Goal: Information Seeking & Learning: Understand process/instructions

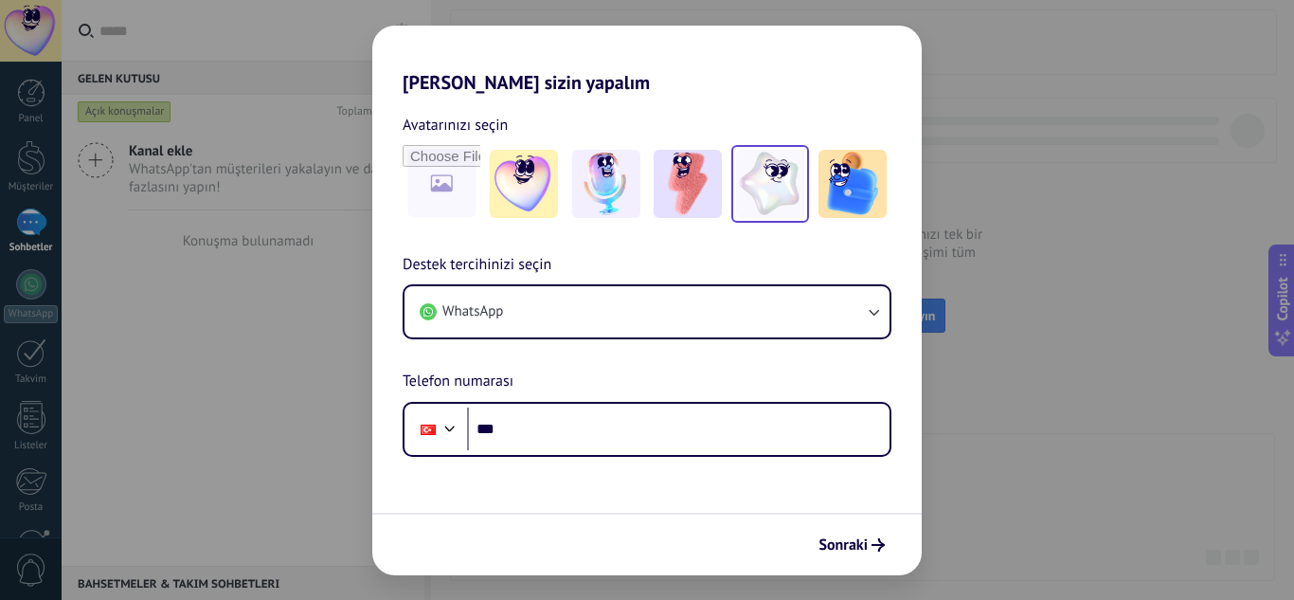
click at [777, 187] on img at bounding box center [770, 184] width 68 height 68
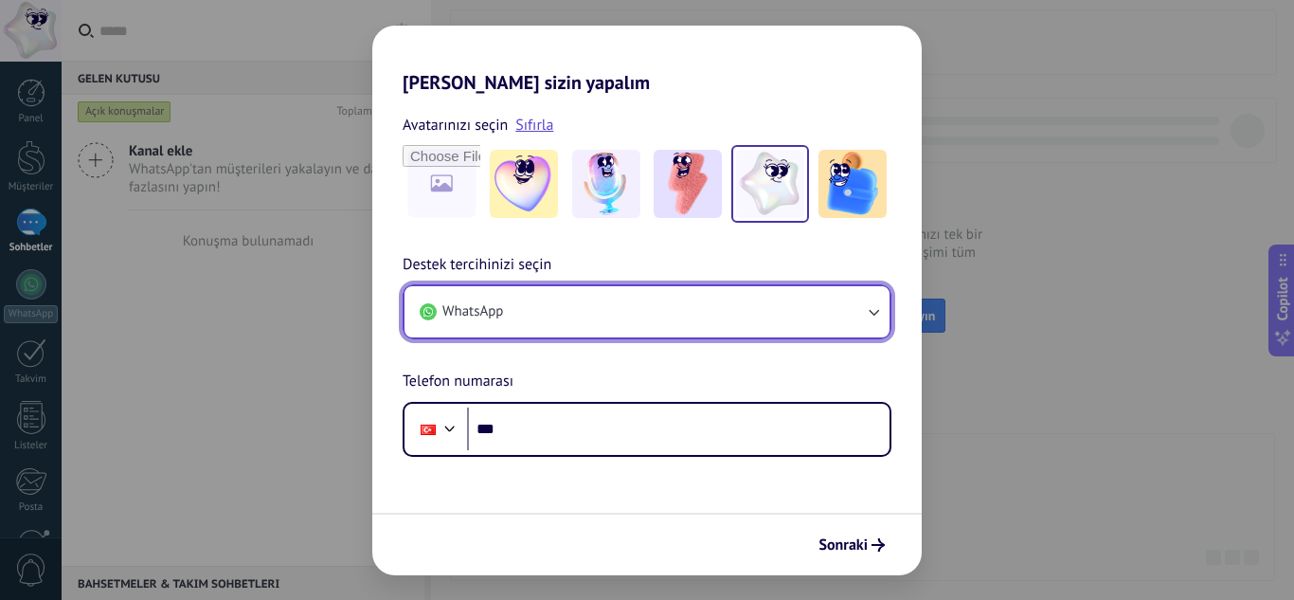
click at [720, 316] on button "WhatsApp" at bounding box center [647, 311] width 485 height 51
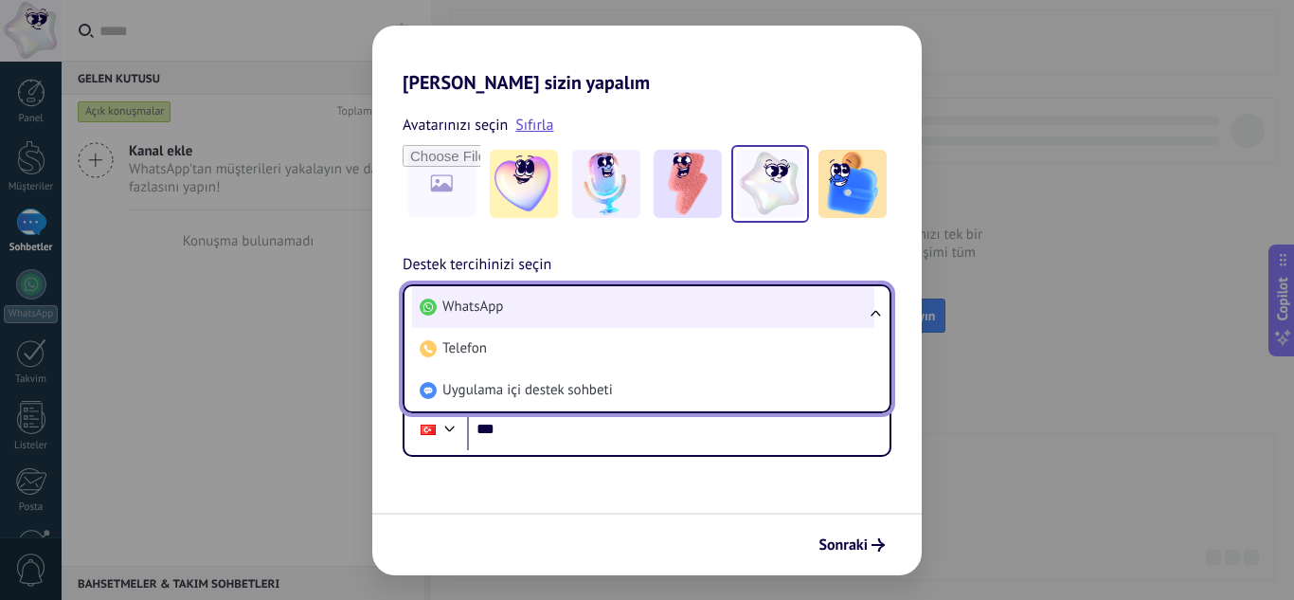
click at [725, 309] on li "WhatsApp" at bounding box center [643, 307] width 462 height 42
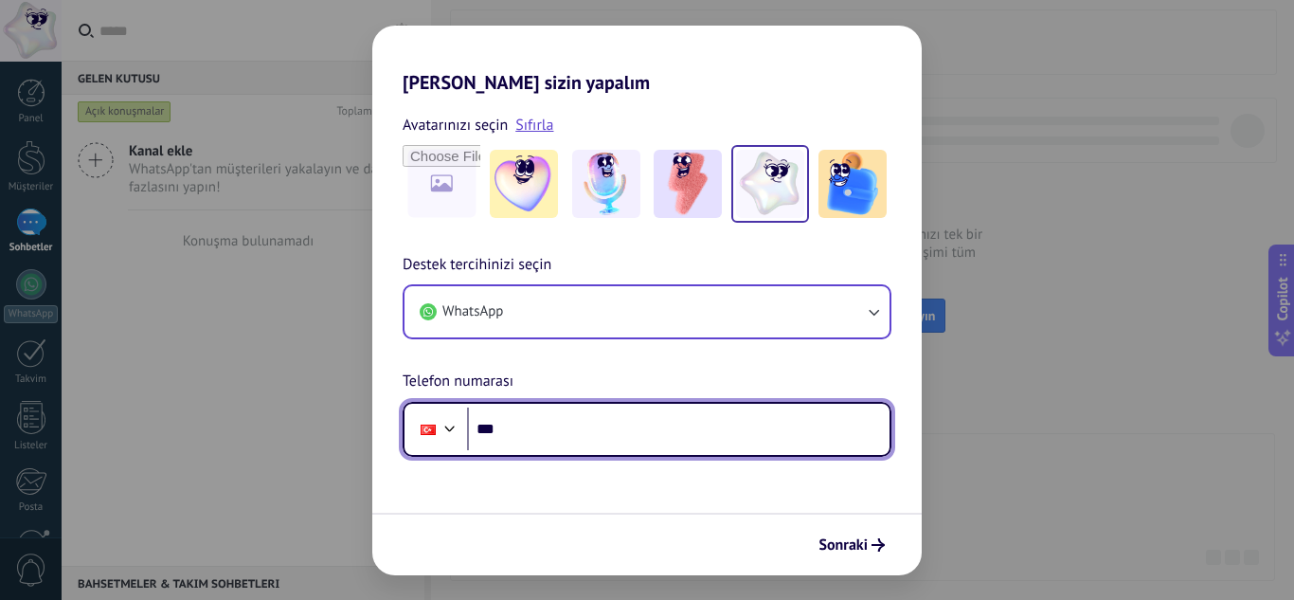
click at [731, 430] on input "***" at bounding box center [678, 429] width 423 height 44
type input "**********"
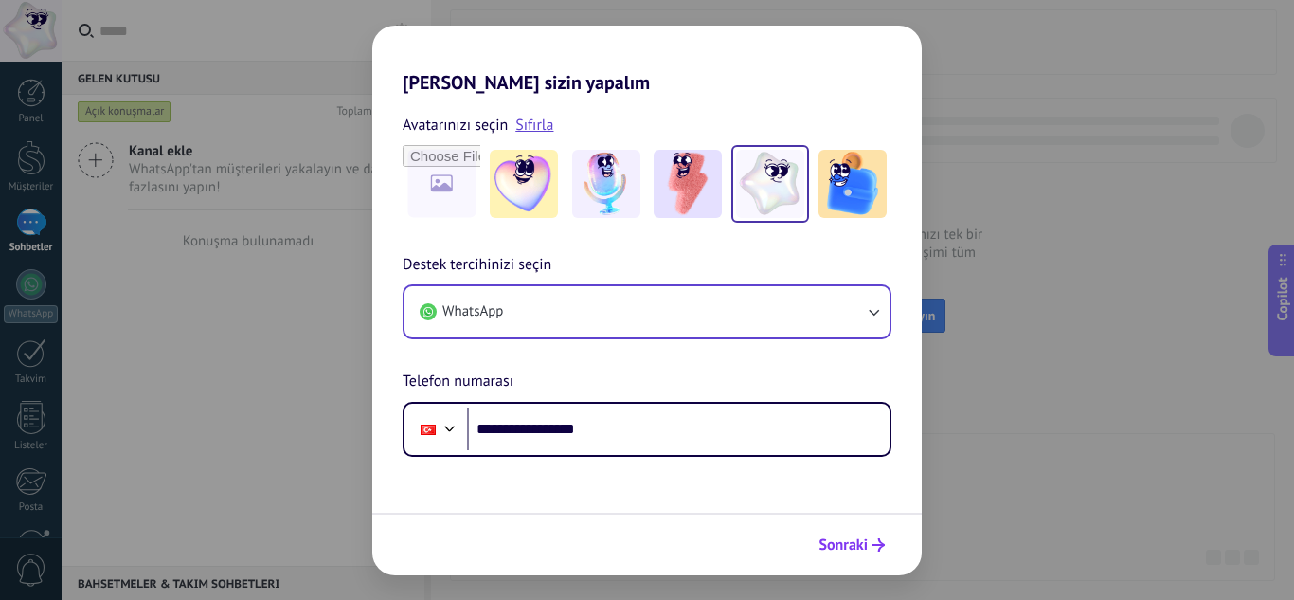
click at [833, 545] on span "Sonraki" at bounding box center [842, 544] width 49 height 13
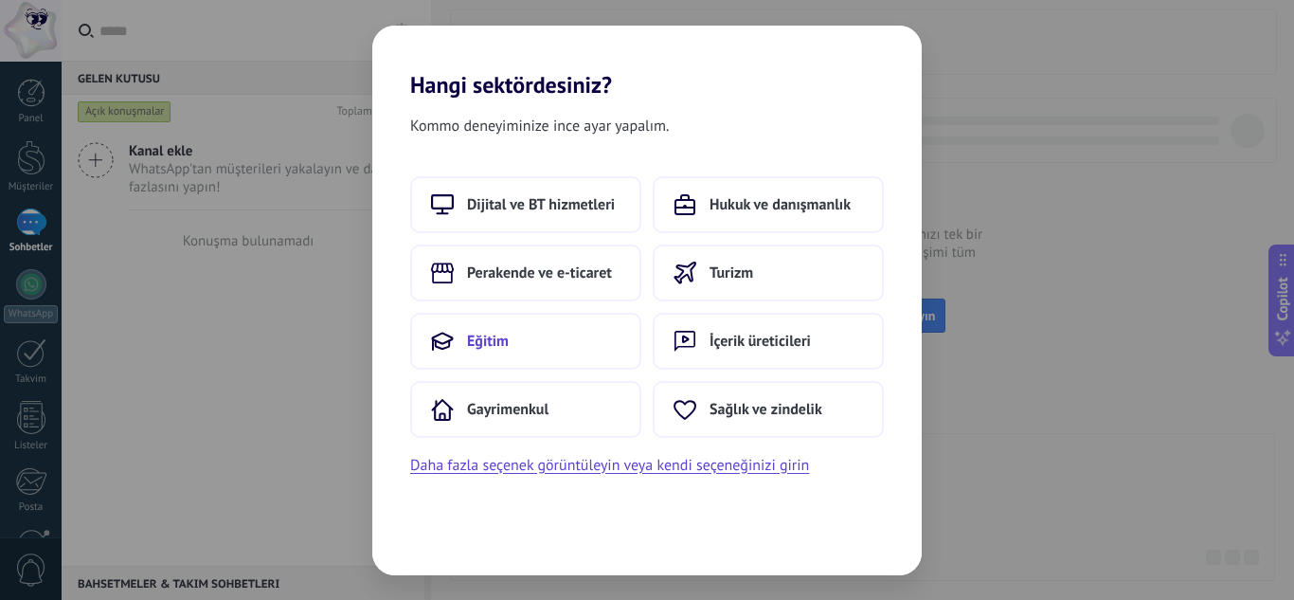
click at [603, 332] on button "Eğitim" at bounding box center [525, 341] width 231 height 57
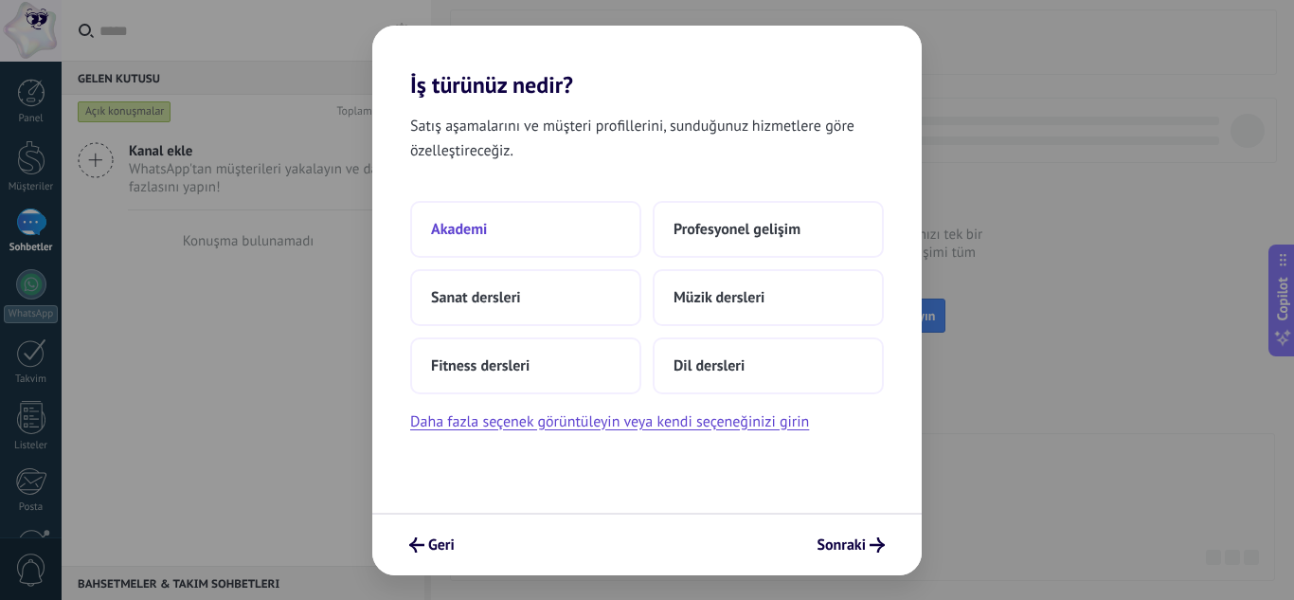
click at [628, 220] on button "Akademi" at bounding box center [525, 229] width 231 height 57
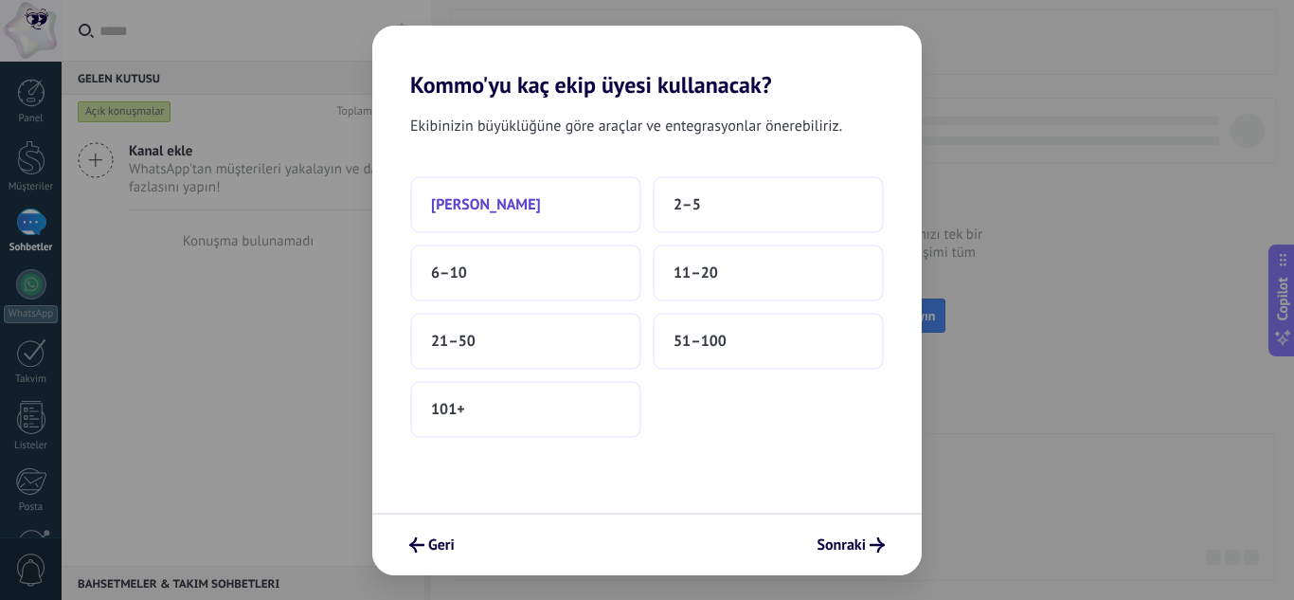
click at [628, 205] on button "[PERSON_NAME]" at bounding box center [525, 204] width 231 height 57
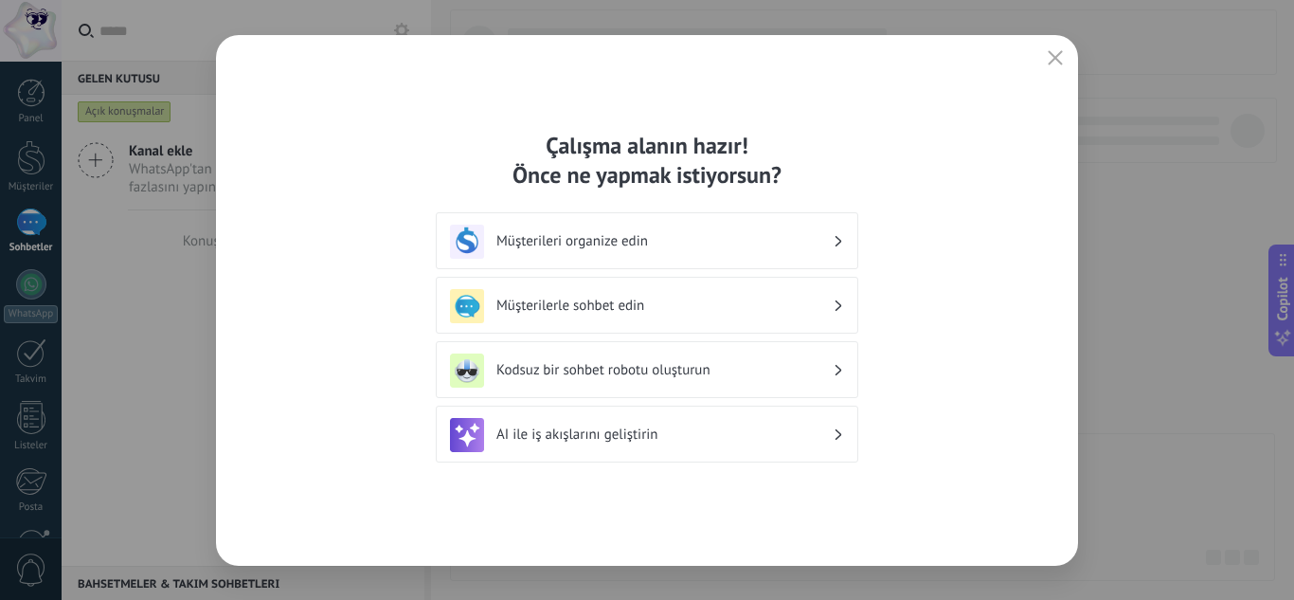
click at [812, 231] on div "Müşterileri organize edin" at bounding box center [647, 242] width 394 height 34
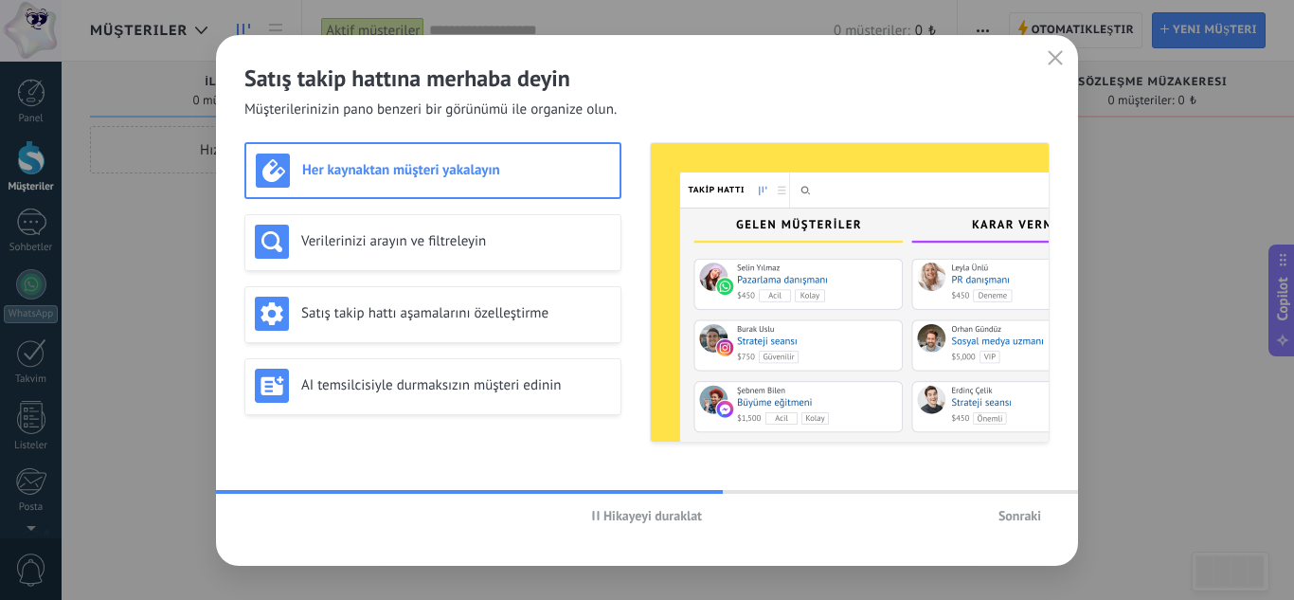
click at [1031, 509] on span "Sonraki" at bounding box center [1019, 515] width 43 height 13
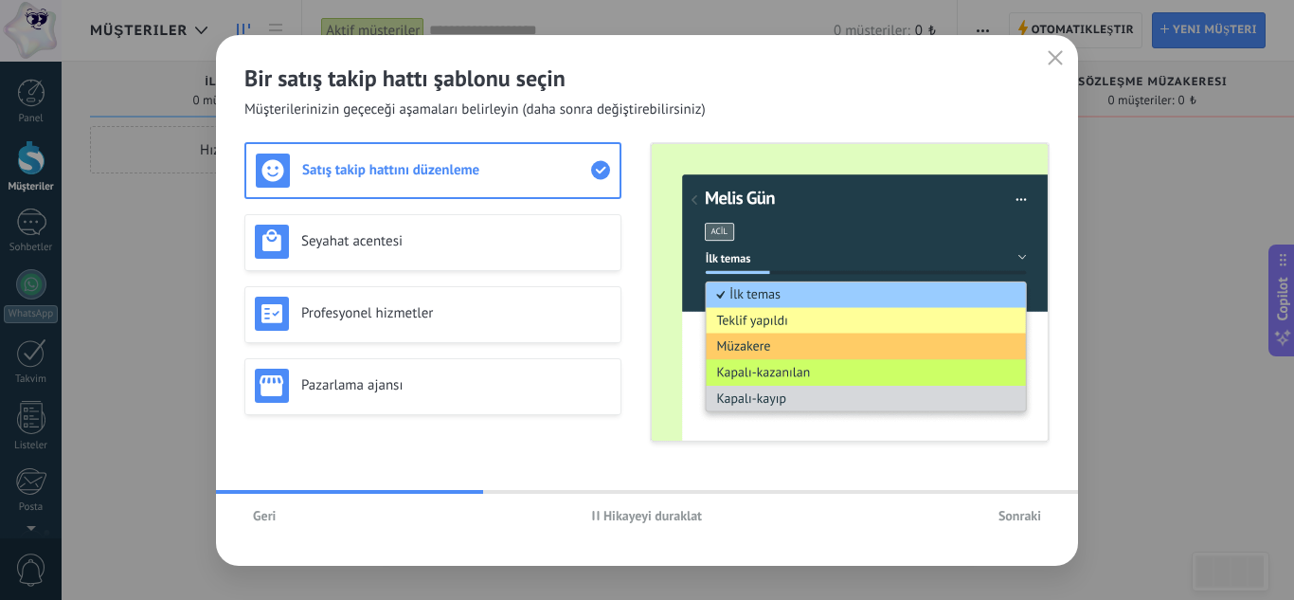
click at [1037, 509] on span "Sonraki" at bounding box center [1019, 515] width 43 height 13
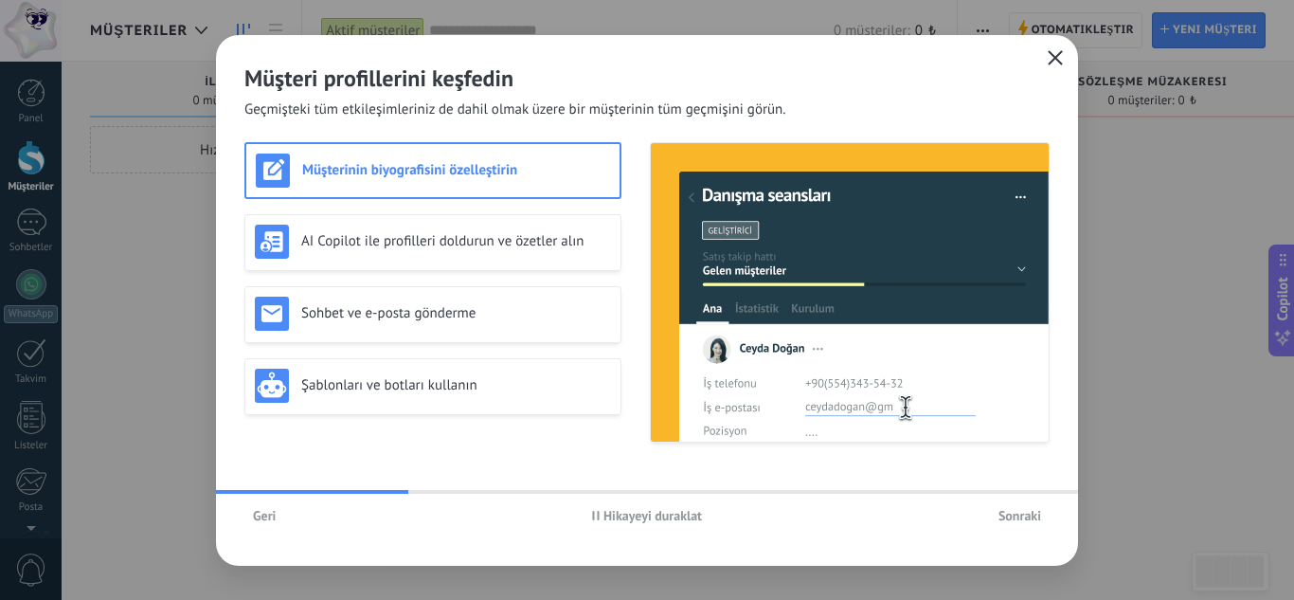
click at [1045, 58] on button "button" at bounding box center [1055, 58] width 25 height 27
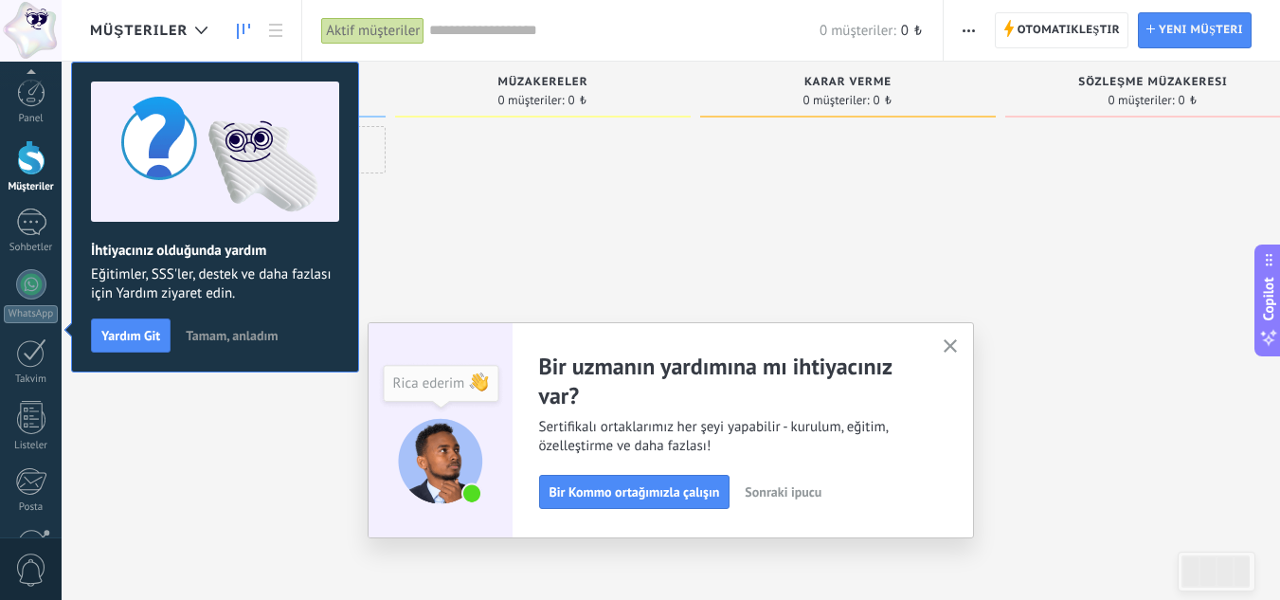
scroll to position [189, 0]
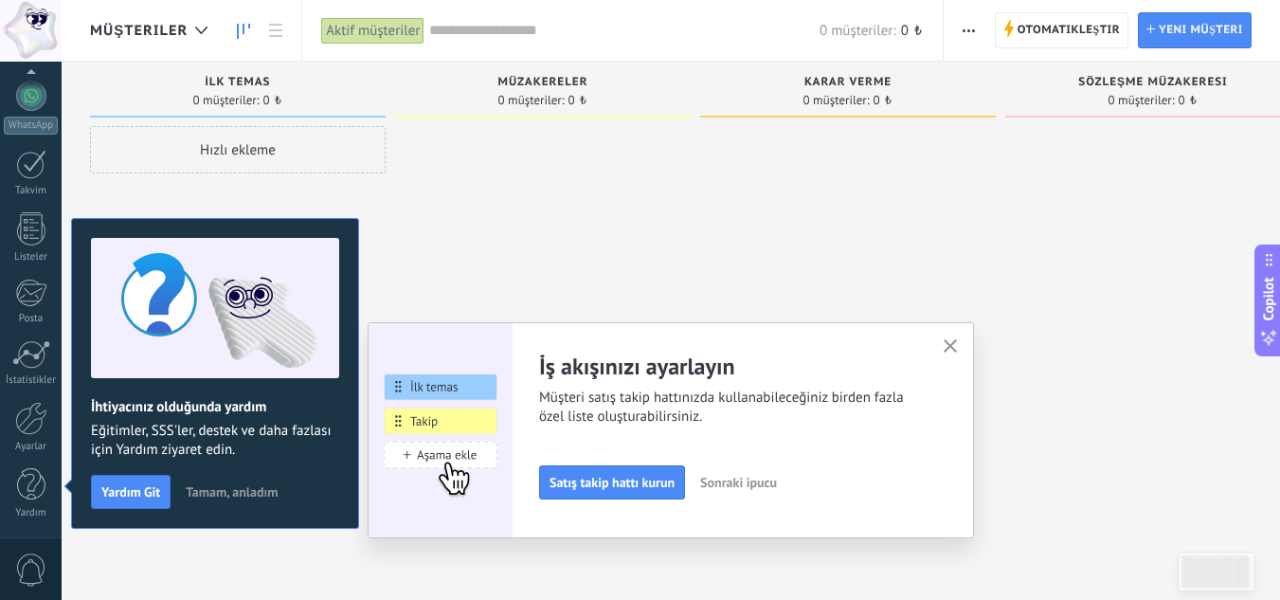
click at [956, 353] on span "button" at bounding box center [951, 347] width 14 height 16
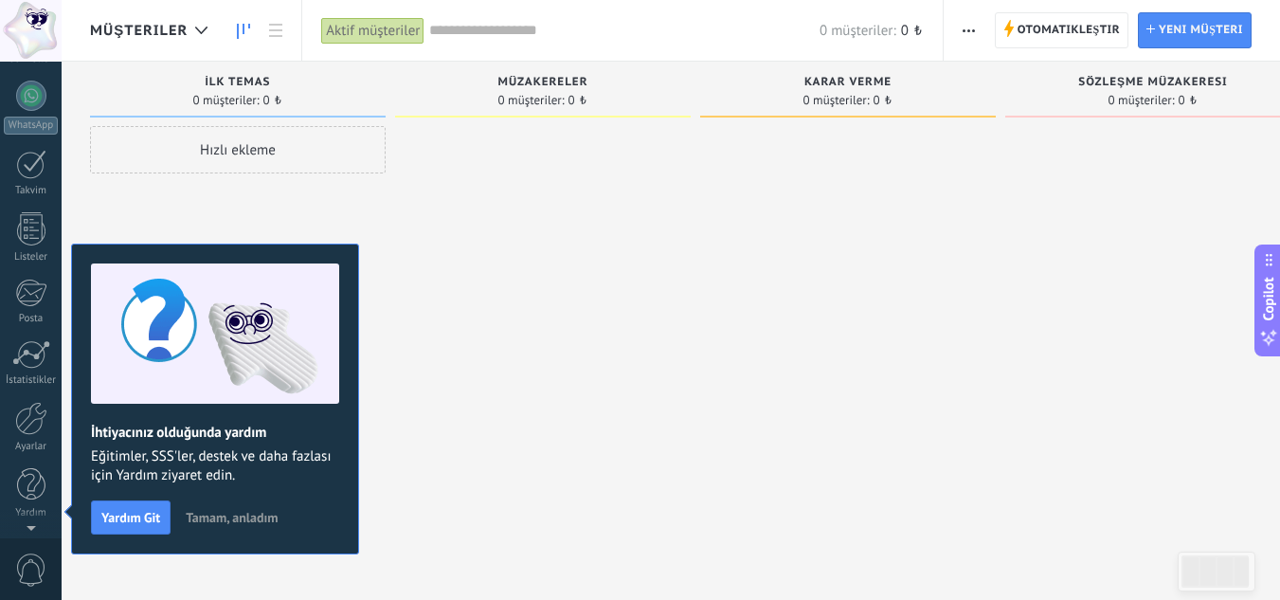
scroll to position [0, 0]
click at [363, 145] on div "Hızlı ekleme" at bounding box center [238, 149] width 296 height 47
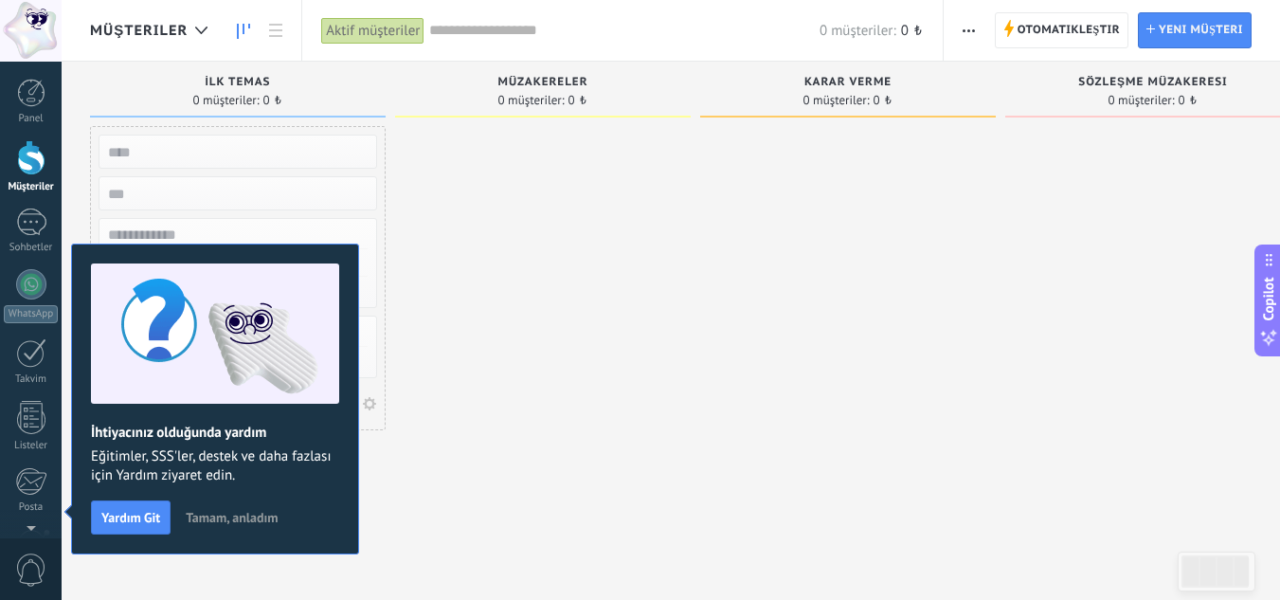
click at [207, 505] on button "Tamam, anladım" at bounding box center [231, 517] width 109 height 28
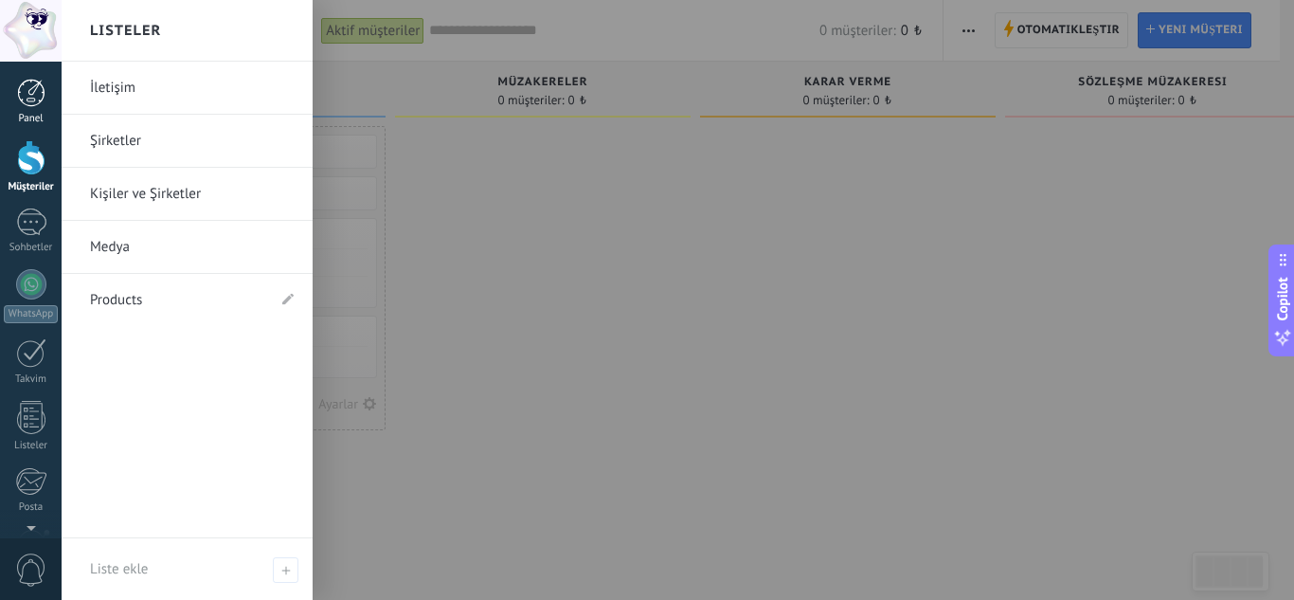
click at [27, 120] on div "Panel" at bounding box center [31, 119] width 55 height 12
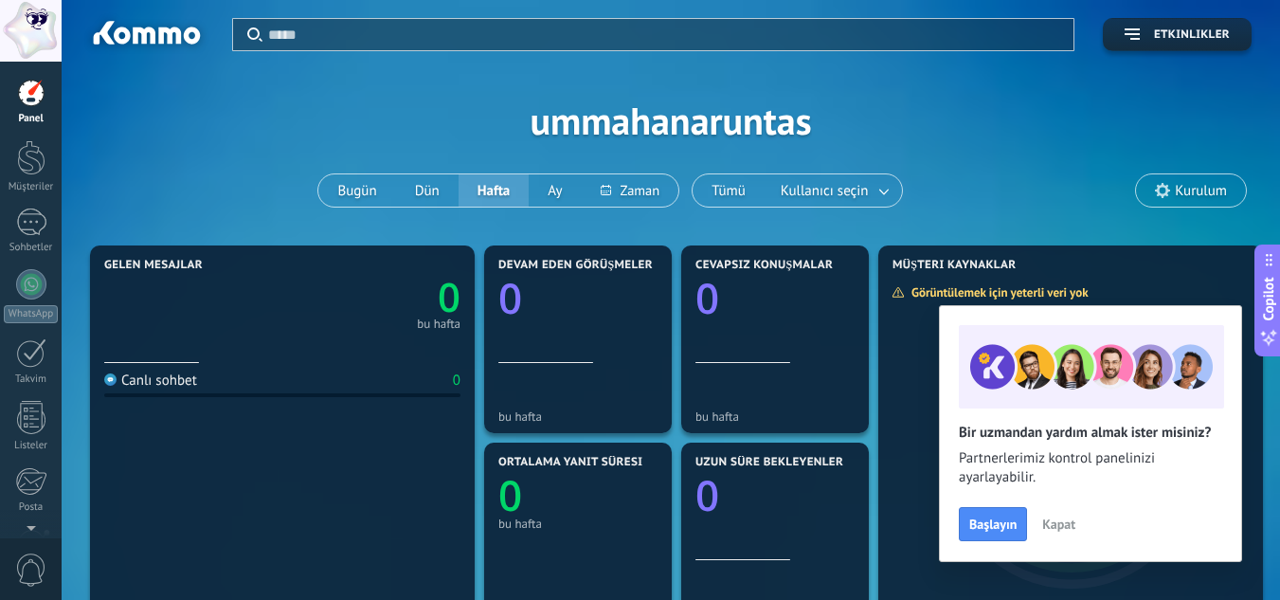
click at [32, 100] on div at bounding box center [31, 93] width 28 height 28
click at [1005, 515] on button "Başlayın" at bounding box center [993, 524] width 68 height 34
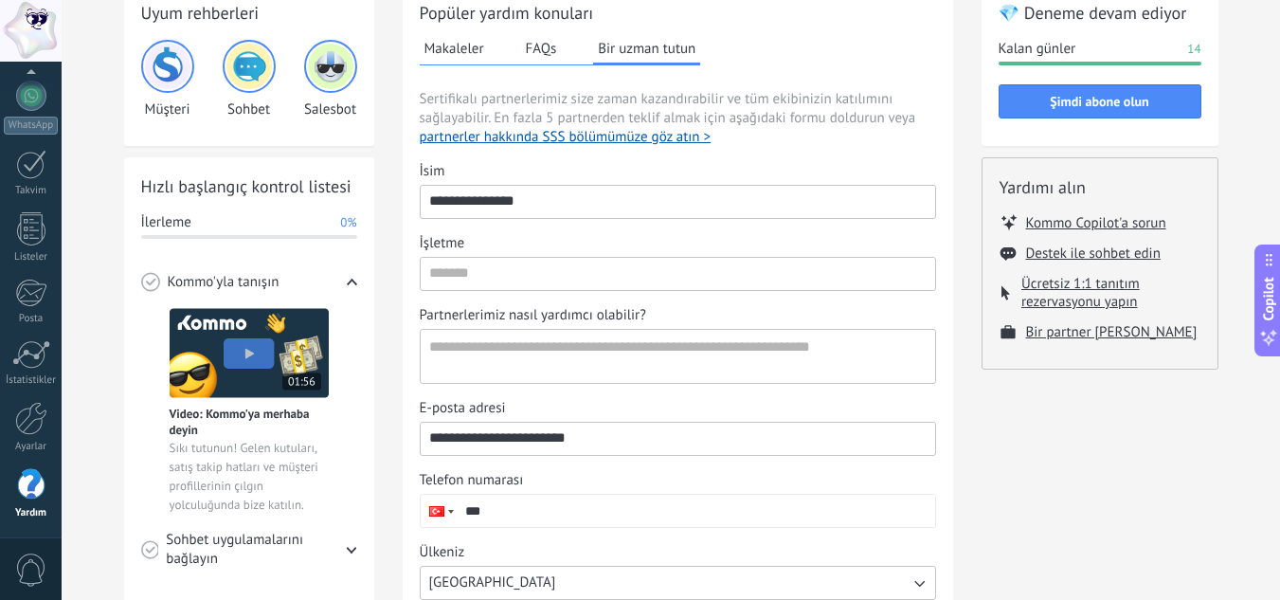
scroll to position [152, 0]
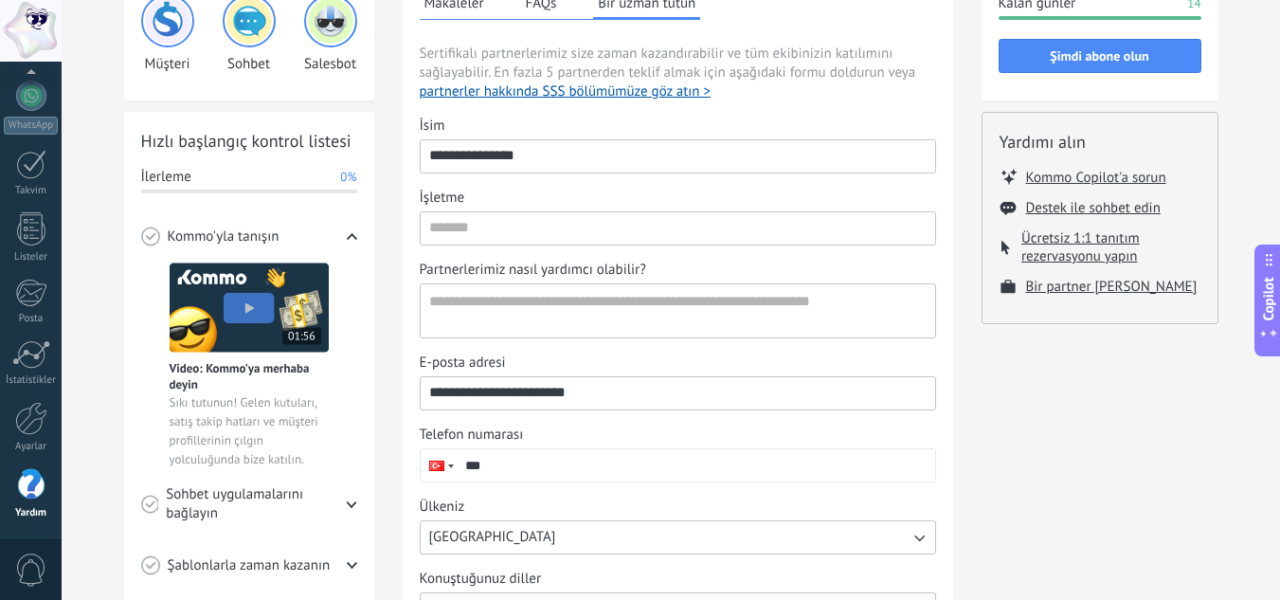
click at [325, 562] on span "Şablonlarla zaman kazanın" at bounding box center [249, 565] width 163 height 19
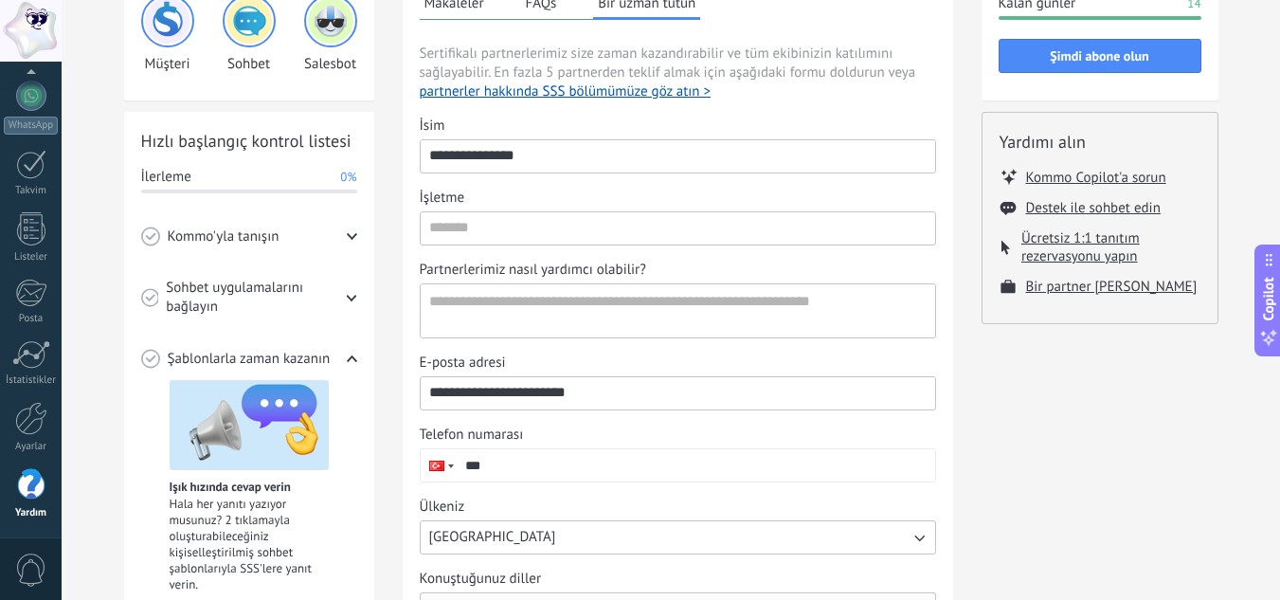
click at [537, 2] on button "FAQs" at bounding box center [541, 3] width 41 height 28
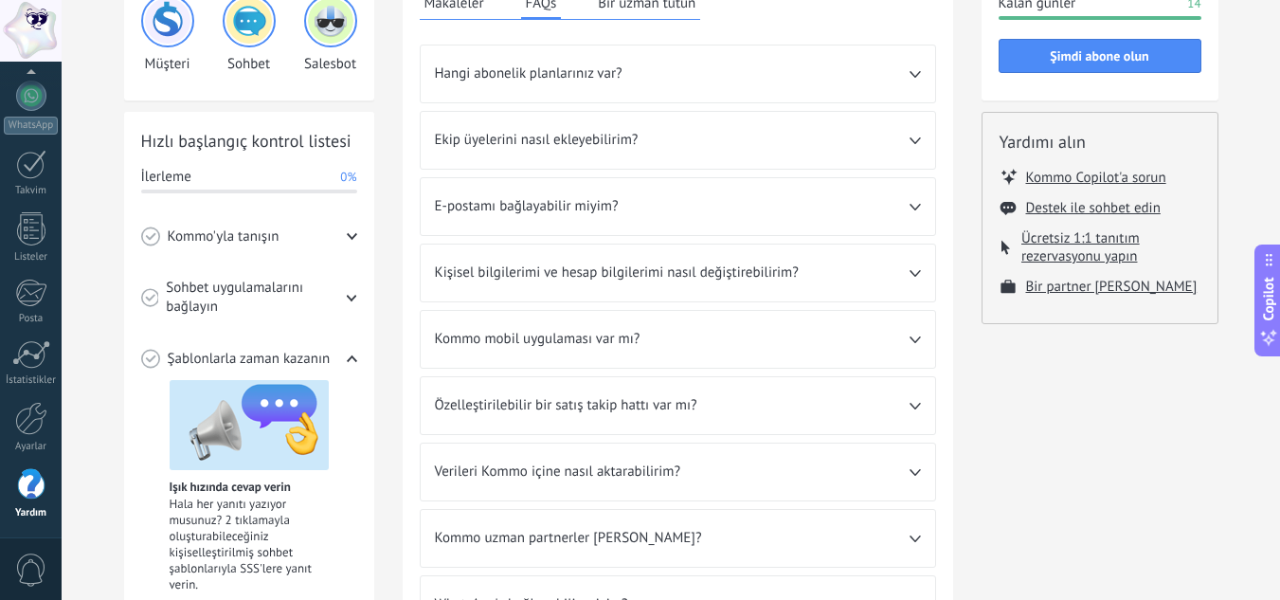
click at [487, 1] on button "Makaleler" at bounding box center [454, 3] width 69 height 28
